Goal: Check status: Check status

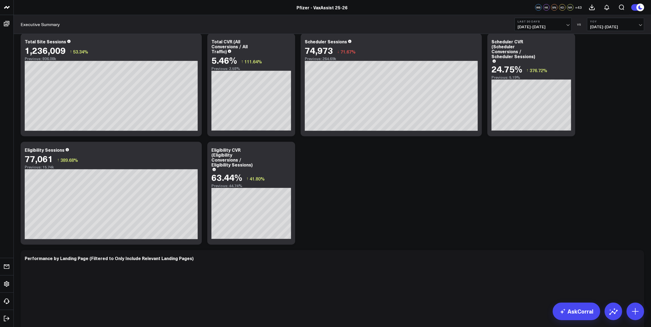
scroll to position [584, 0]
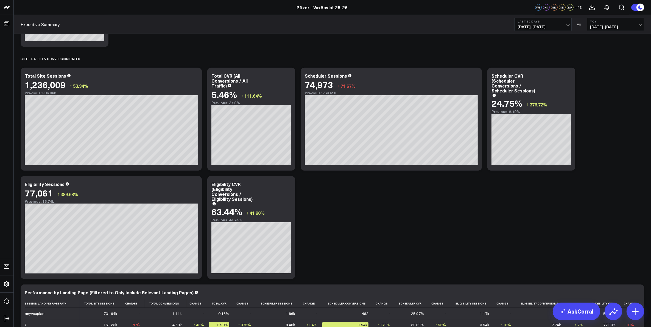
click at [540, 25] on span "08/16/25 - 09/14/25" at bounding box center [543, 27] width 51 height 4
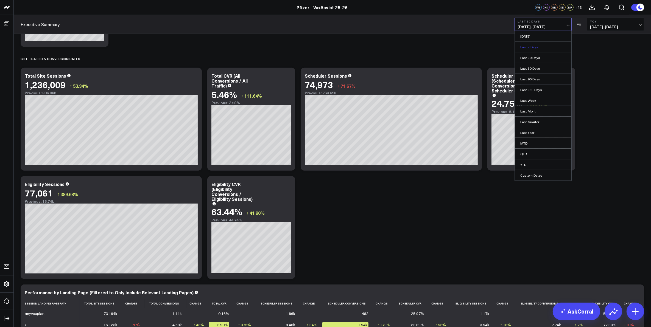
click at [537, 48] on link "Last 7 Days" at bounding box center [543, 47] width 57 height 10
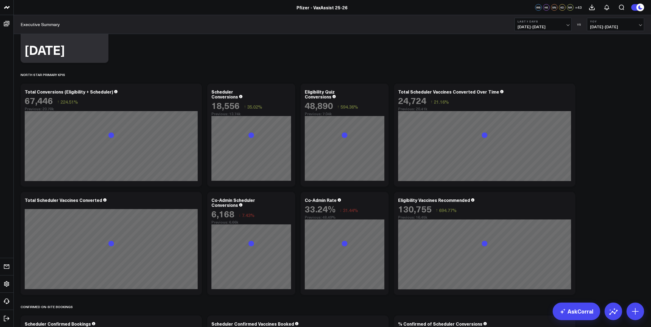
scroll to position [137, 0]
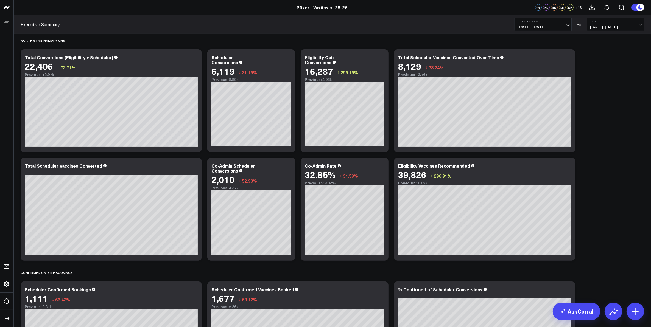
click at [551, 23] on b "Last 7 Days" at bounding box center [543, 21] width 51 height 3
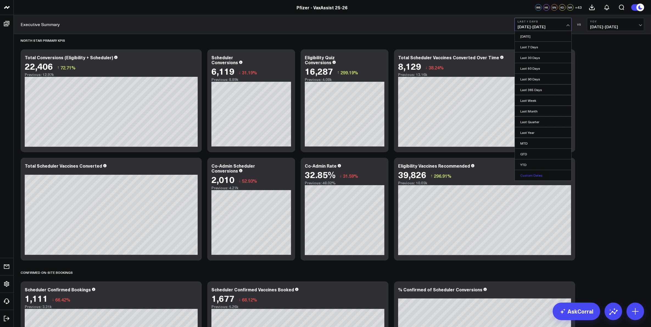
click at [533, 175] on link "Custom Dates" at bounding box center [543, 175] width 57 height 10
select select "8"
select select "2025"
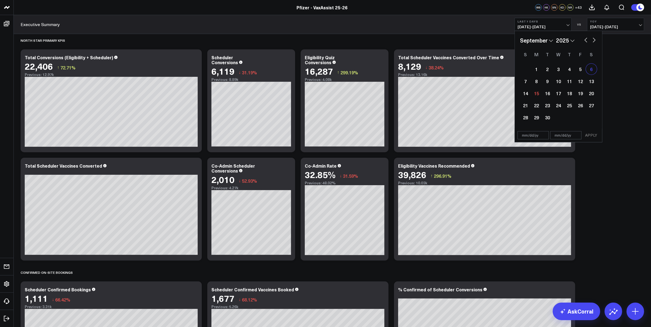
click at [594, 66] on div "6" at bounding box center [591, 69] width 11 height 11
type input "09/06/25"
select select "8"
select select "2025"
click at [581, 79] on div "12" at bounding box center [580, 81] width 11 height 11
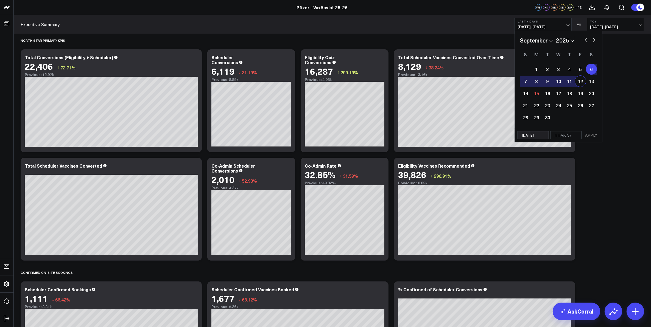
type input "09/12/25"
select select "8"
select select "2025"
click at [593, 133] on button "APPLY" at bounding box center [591, 135] width 16 height 8
